Goal: Task Accomplishment & Management: Use online tool/utility

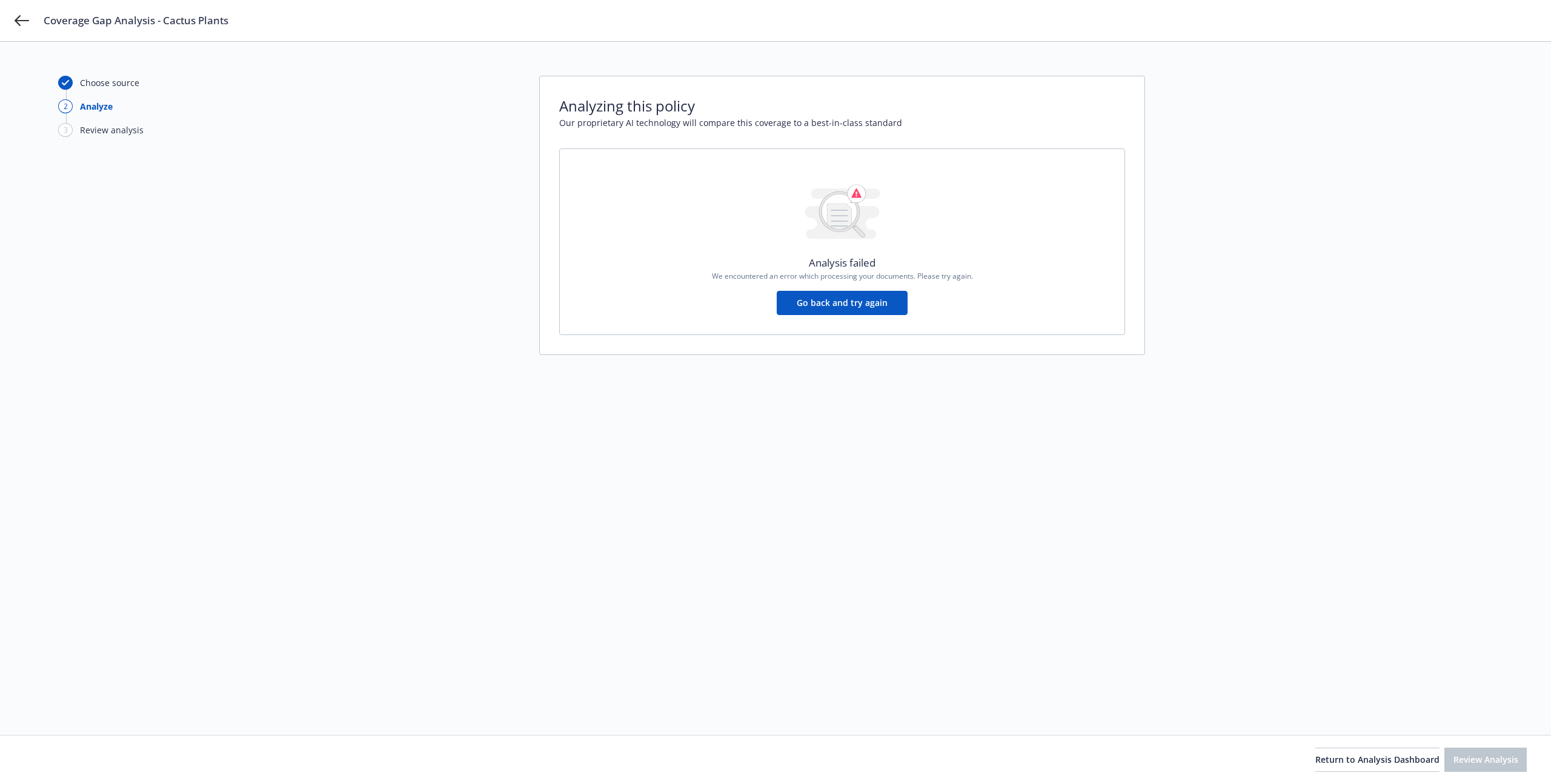
click at [22, 10] on div "Coverage Gap Analysis - Cactus Plants" at bounding box center [776, 20] width 1551 height 41
click at [22, 17] on icon at bounding box center [22, 21] width 14 height 14
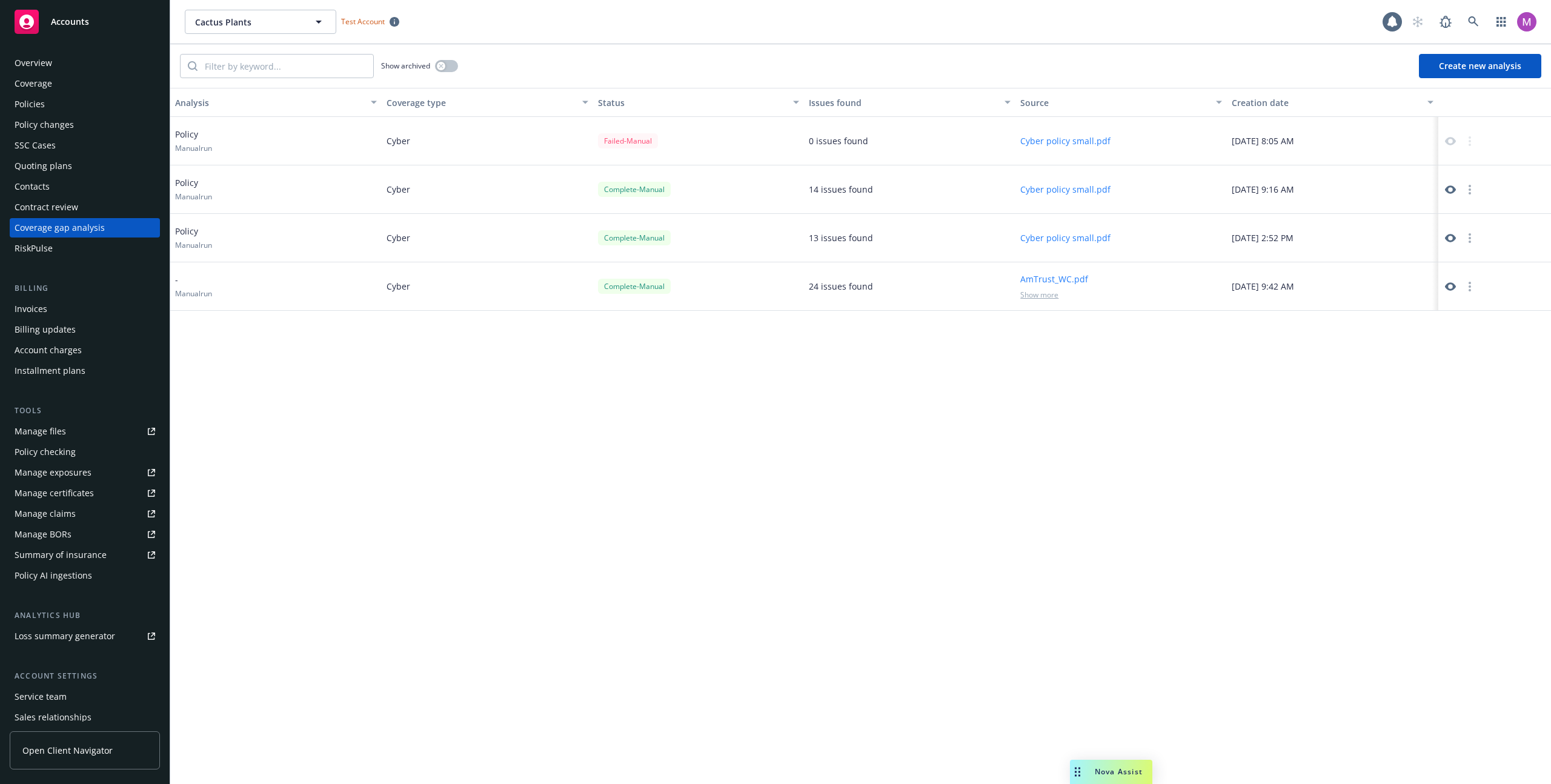
click at [1109, 764] on div "Nova Assist" at bounding box center [1111, 772] width 83 height 24
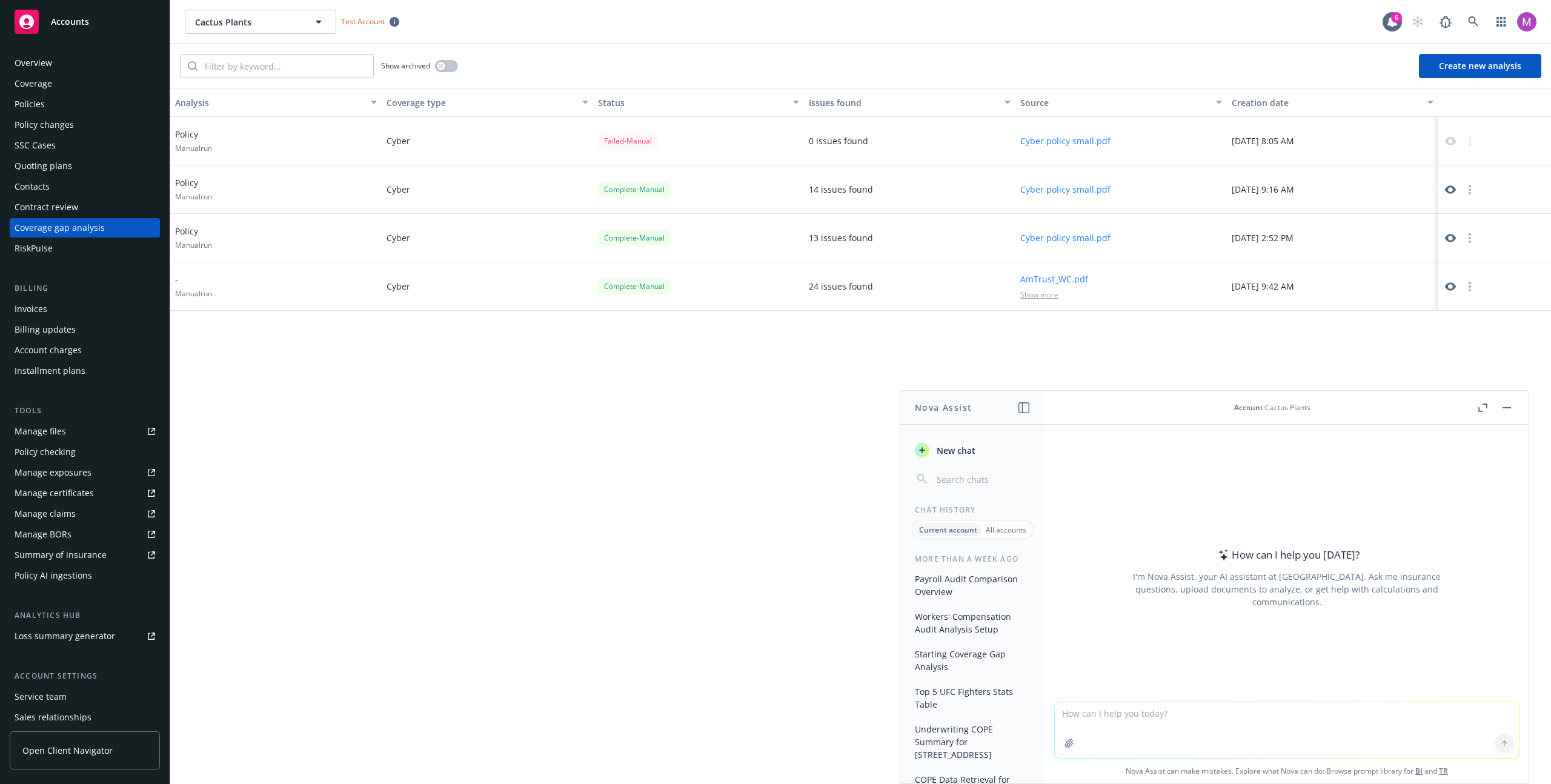
click at [1066, 752] on div at bounding box center [1069, 743] width 29 height 29
click at [1066, 745] on icon "button" at bounding box center [1068, 742] width 9 height 9
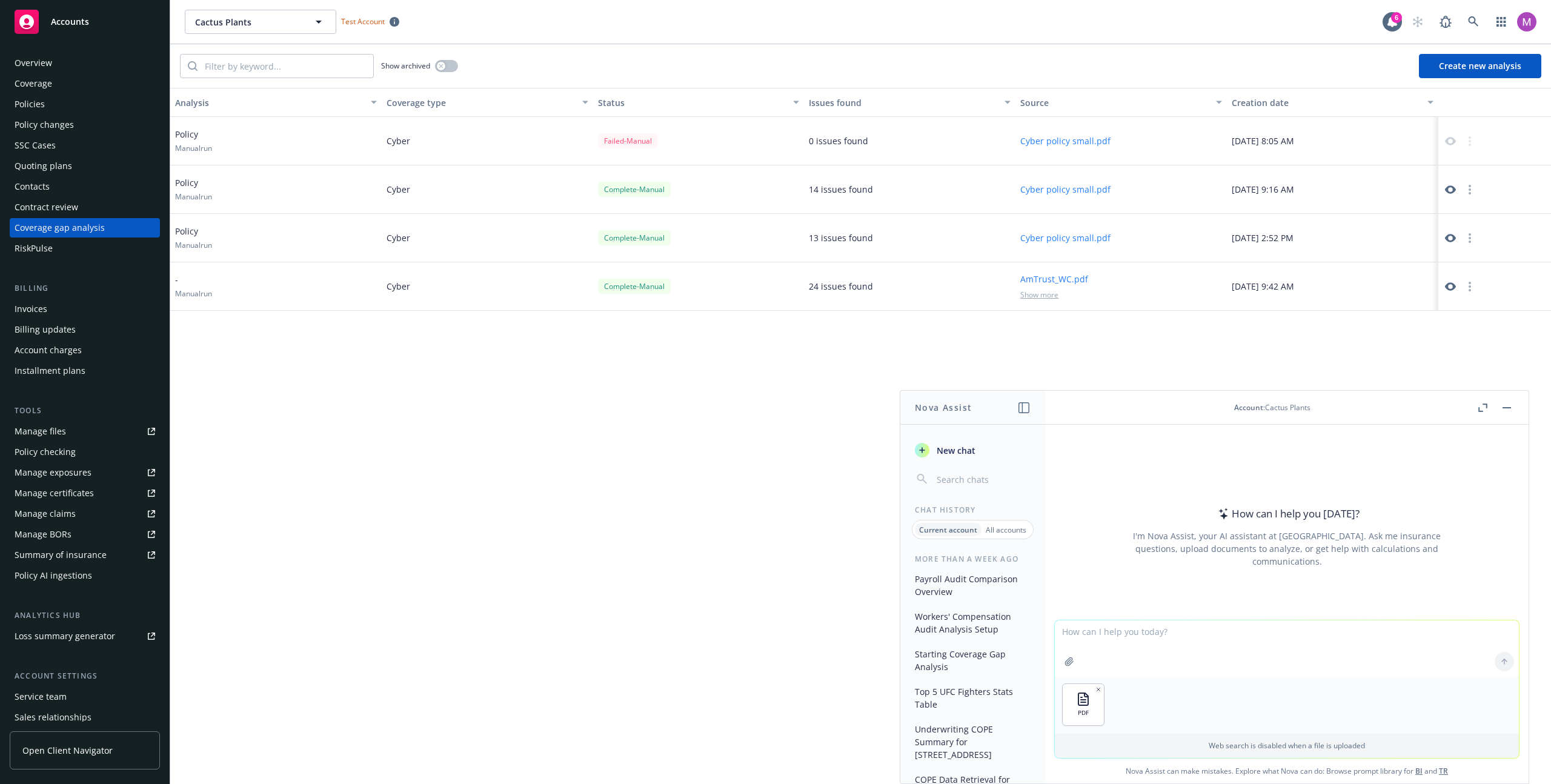
click at [1253, 639] on textarea at bounding box center [1287, 648] width 464 height 56
type textarea "test"
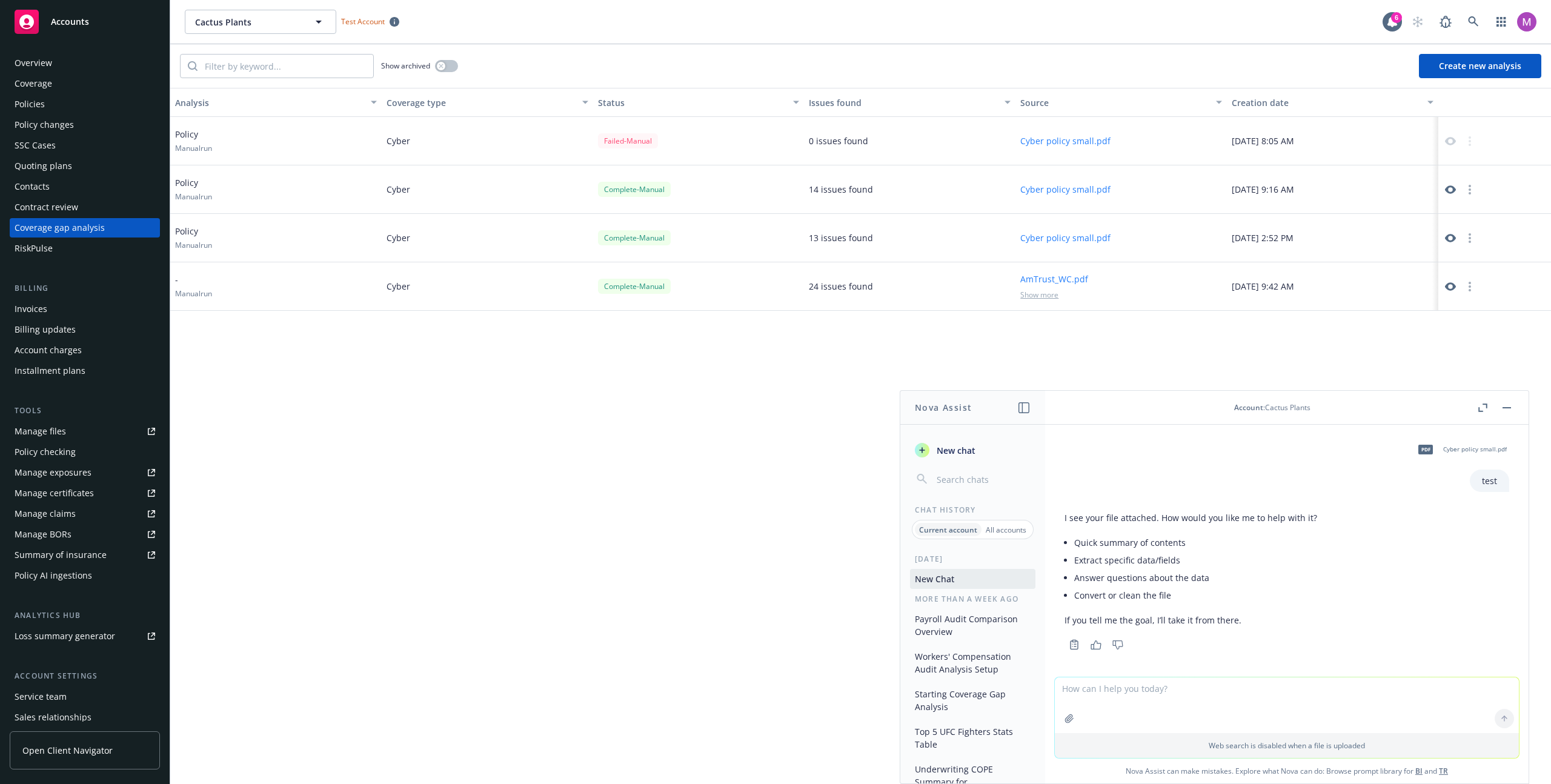
scroll to position [6, 0]
click at [1280, 713] on textarea at bounding box center [1287, 705] width 464 height 56
type textarea "test"
click at [1282, 755] on div "Web search is disabled when a file is uploaded" at bounding box center [1287, 745] width 464 height 25
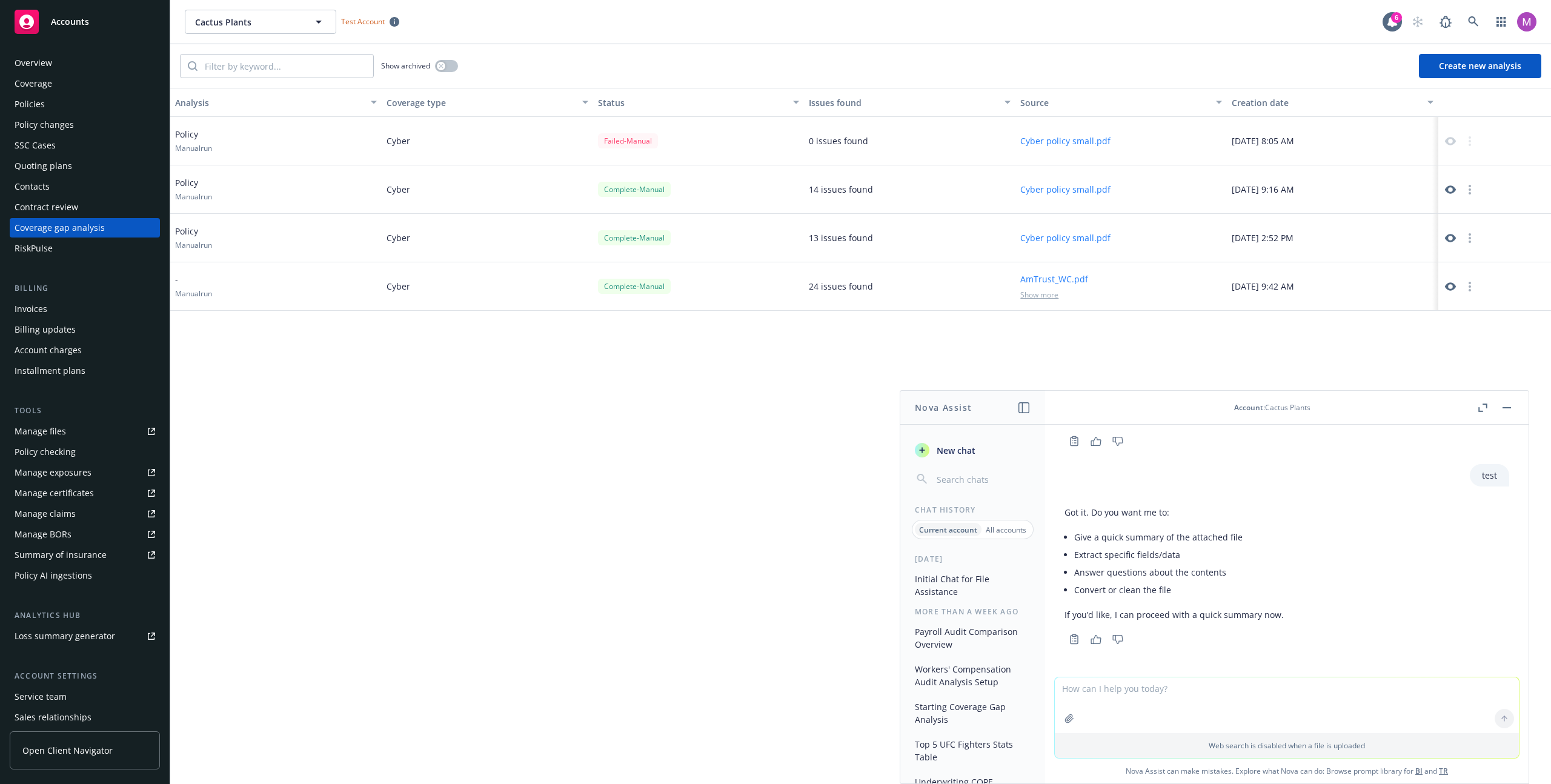
click at [1276, 740] on p "Web search is disabled when a file is uploaded" at bounding box center [1287, 745] width 450 height 10
click at [1236, 672] on div at bounding box center [1287, 669] width 464 height 14
click at [1234, 689] on textarea at bounding box center [1287, 705] width 464 height 56
click at [1481, 407] on icon "button" at bounding box center [1482, 408] width 9 height 9
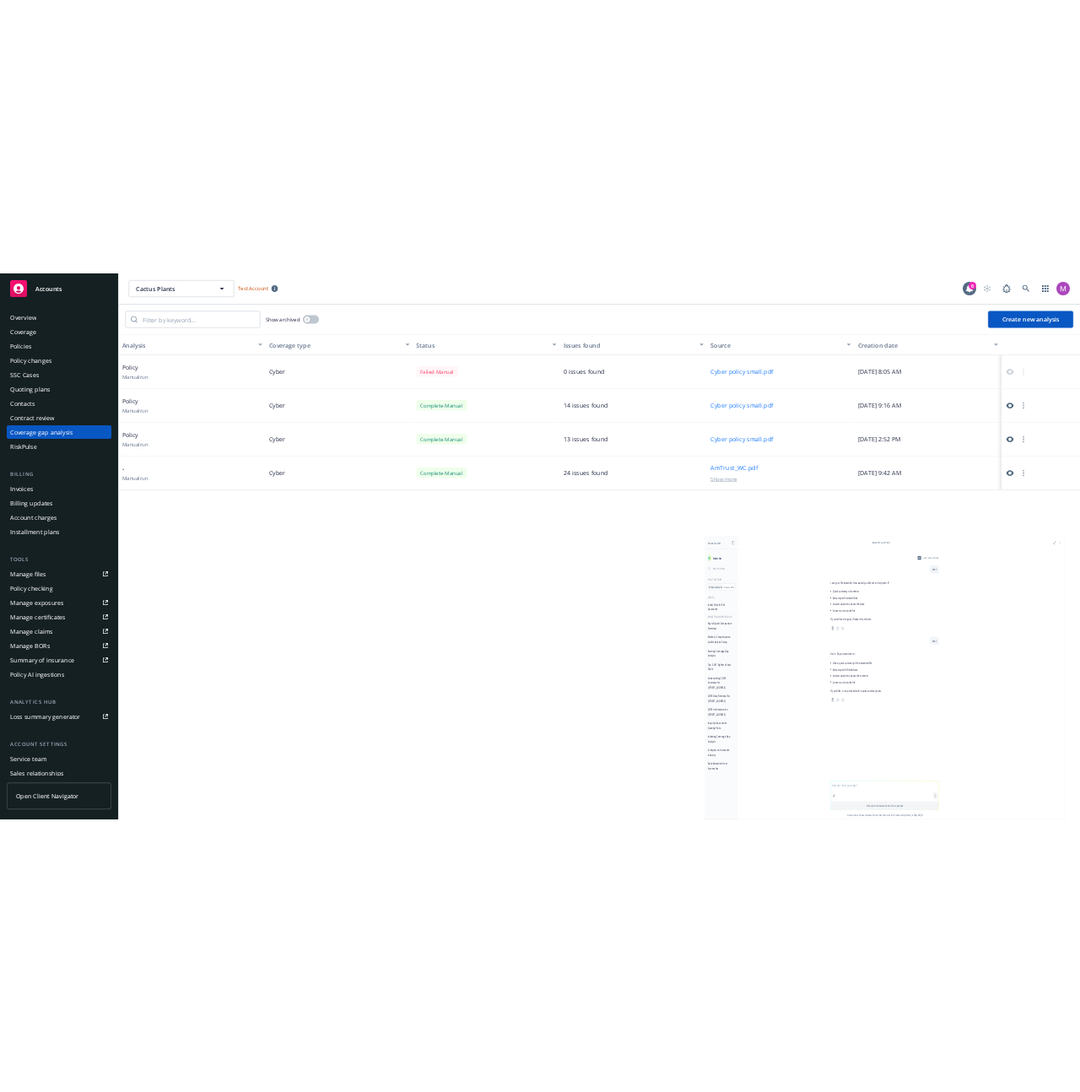
scroll to position [0, 0]
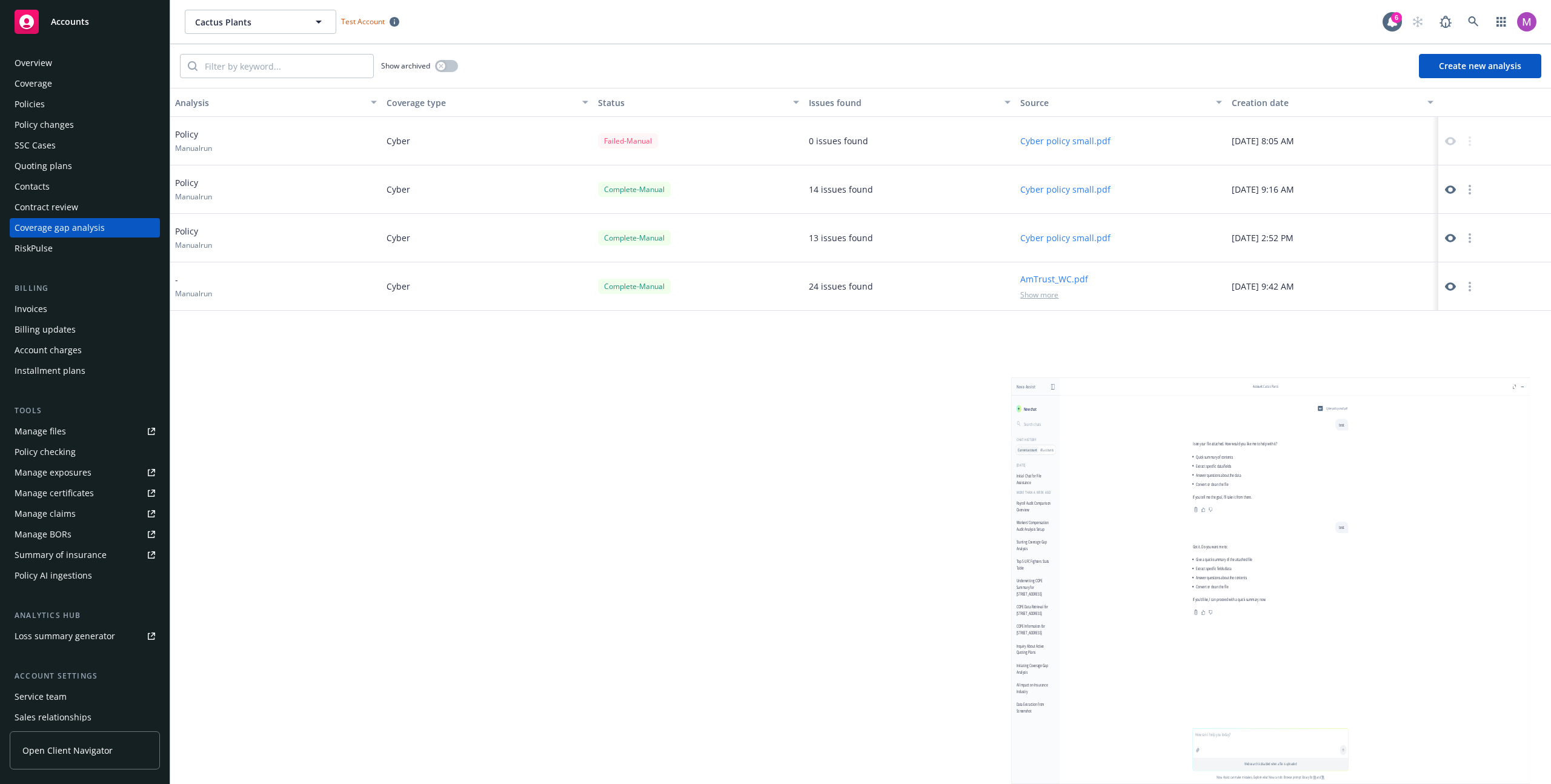
click at [1481, 407] on div "pdf Cyber policy small.pdf test I see your file attached. How would you like me…" at bounding box center [1270, 561] width 518 height 332
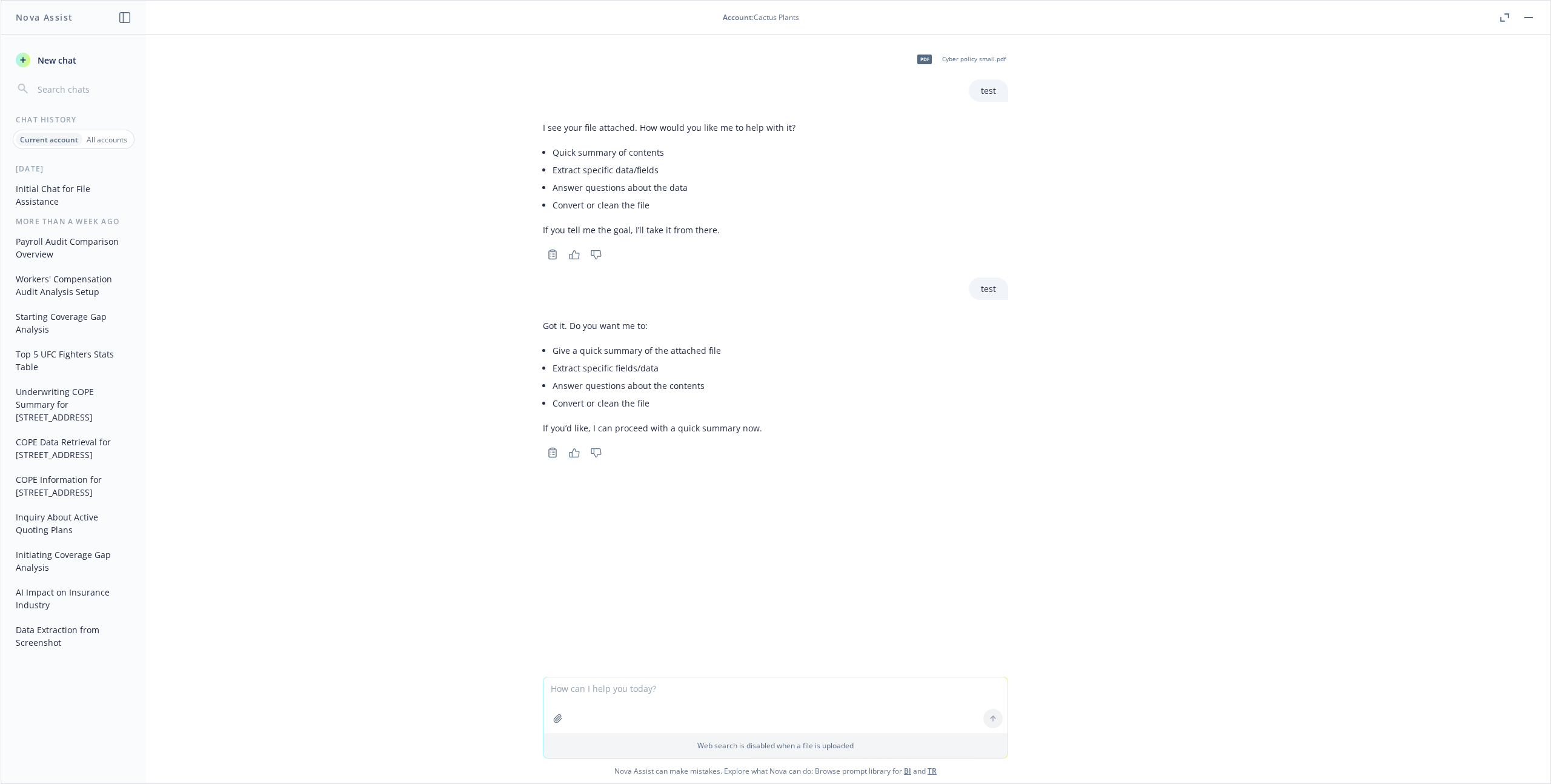
click at [854, 706] on textarea at bounding box center [776, 705] width 464 height 56
